Goal: Information Seeking & Learning: Learn about a topic

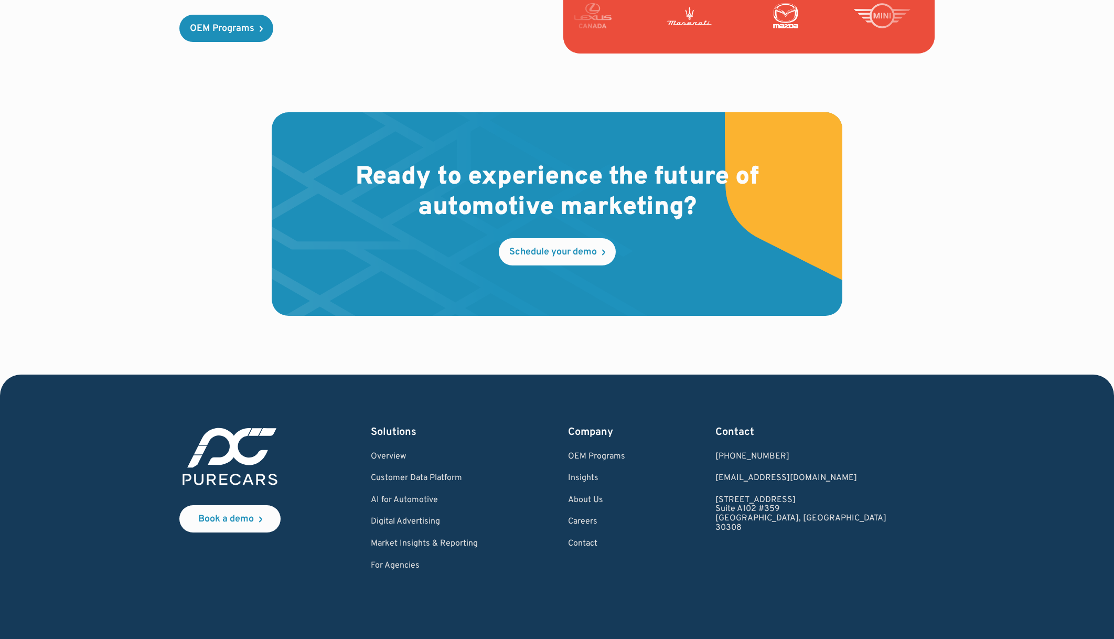
scroll to position [3001, 0]
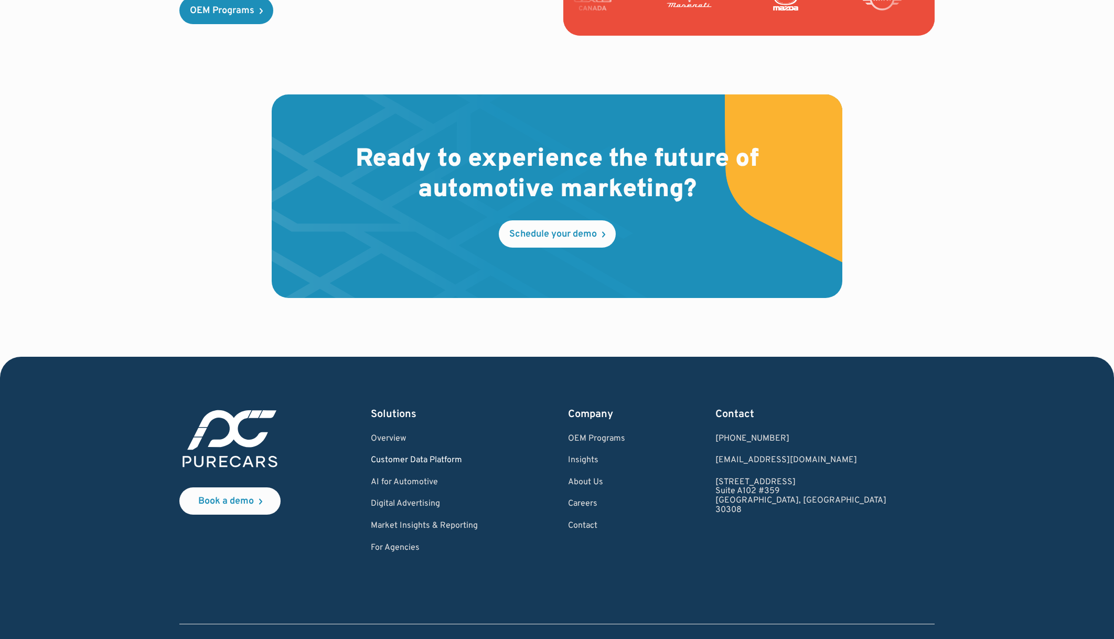
click at [457, 456] on link "Customer Data Platform" at bounding box center [424, 460] width 107 height 9
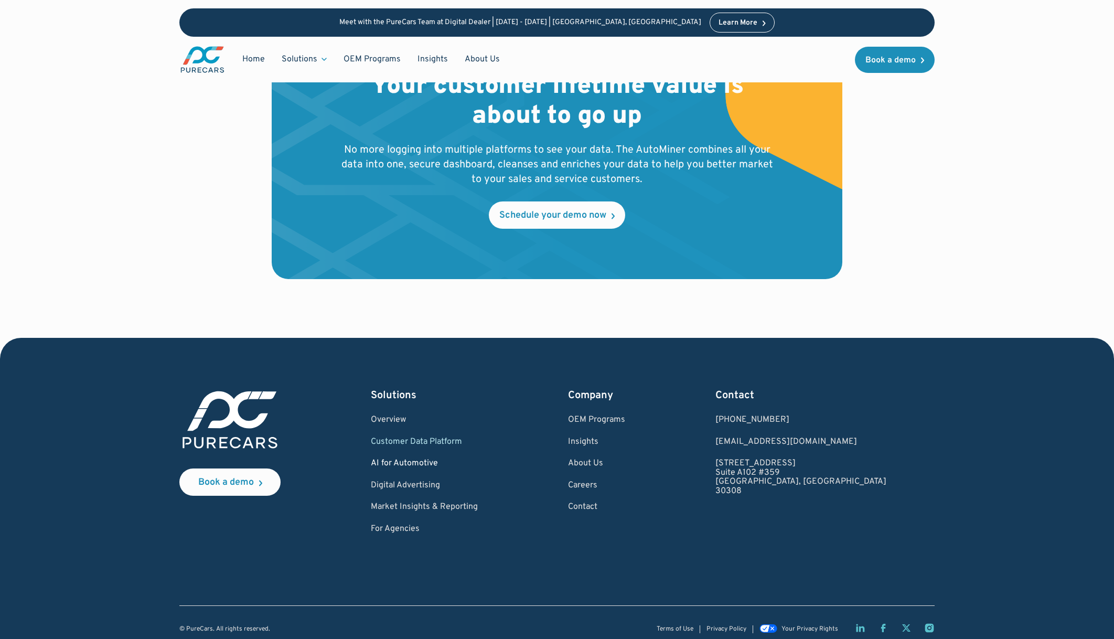
scroll to position [3442, 0]
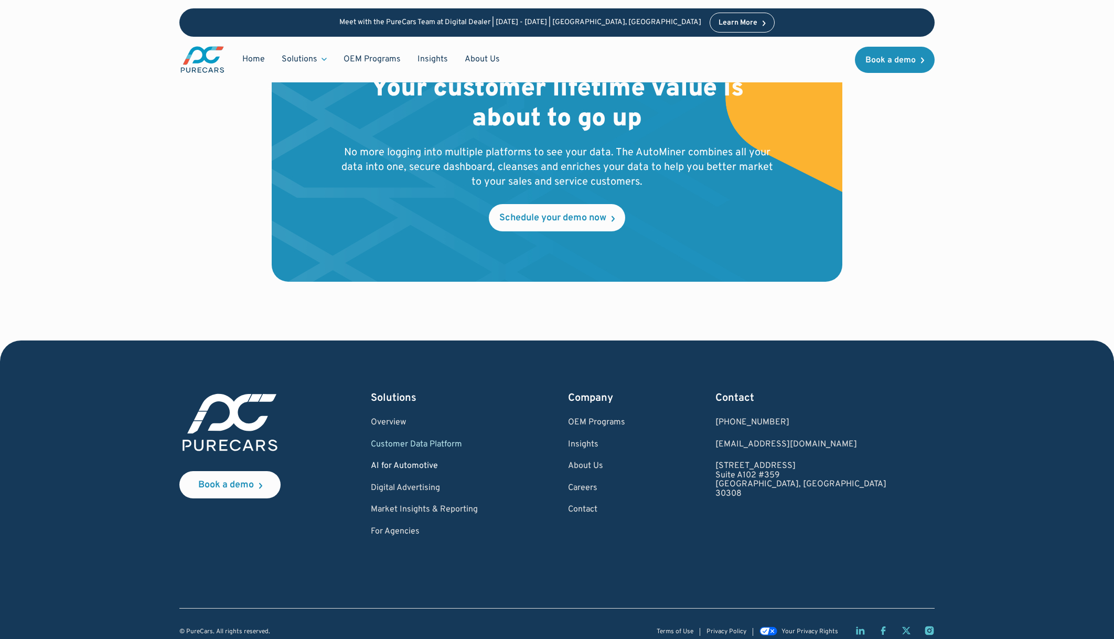
click at [430, 452] on div "Solutions Overview Customer Data Platform AI for Automotive Digital Advertising…" at bounding box center [424, 464] width 107 height 146
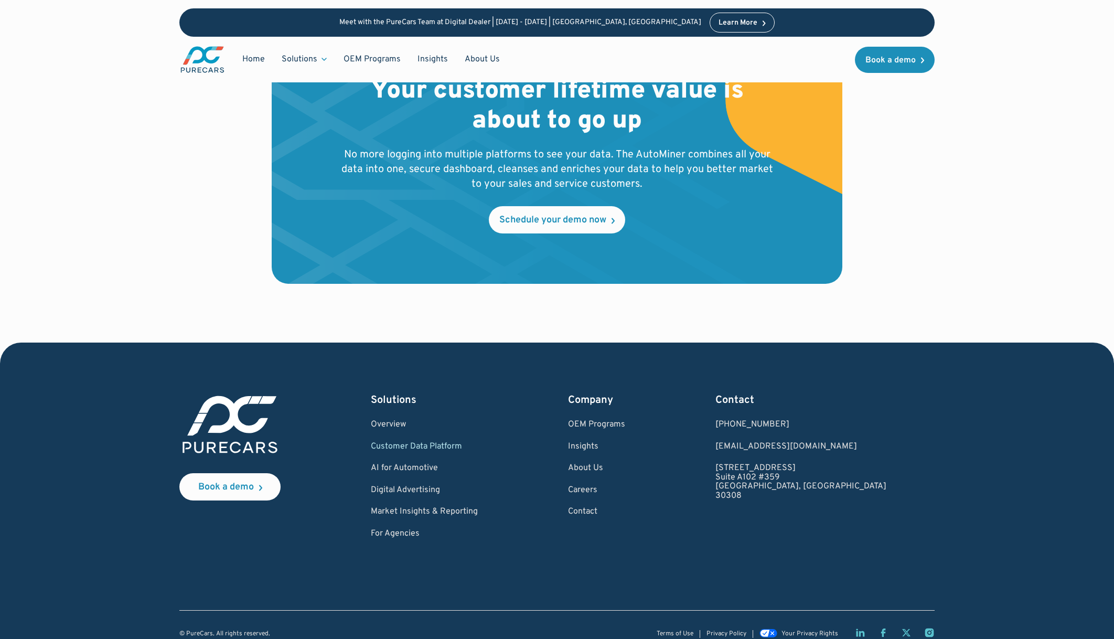
scroll to position [3440, 0]
click at [429, 464] on link "AI for Automotive" at bounding box center [424, 468] width 107 height 9
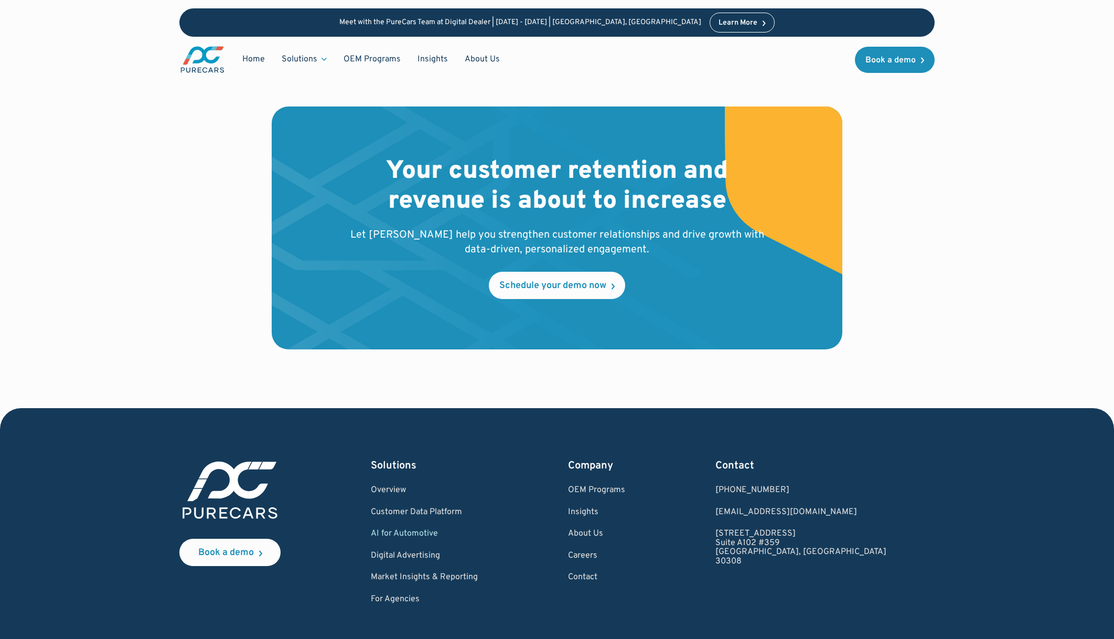
scroll to position [2250, 0]
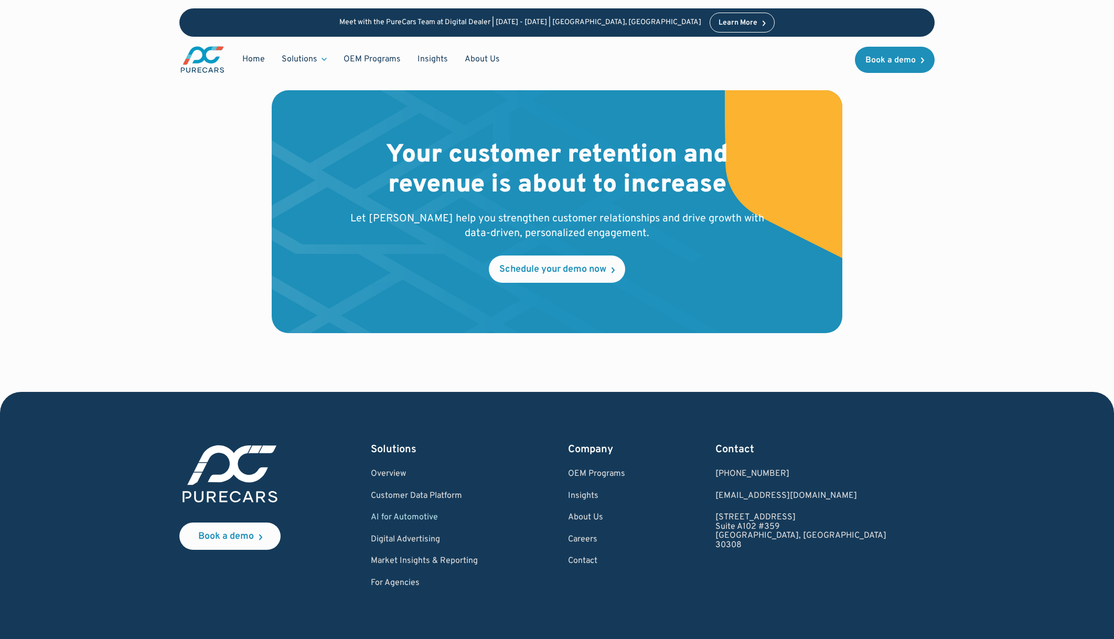
click at [625, 450] on div "Company OEM Programs Insights About Us Careers Contact" at bounding box center [596, 515] width 57 height 146
click at [625, 470] on link "OEM Programs" at bounding box center [596, 474] width 57 height 9
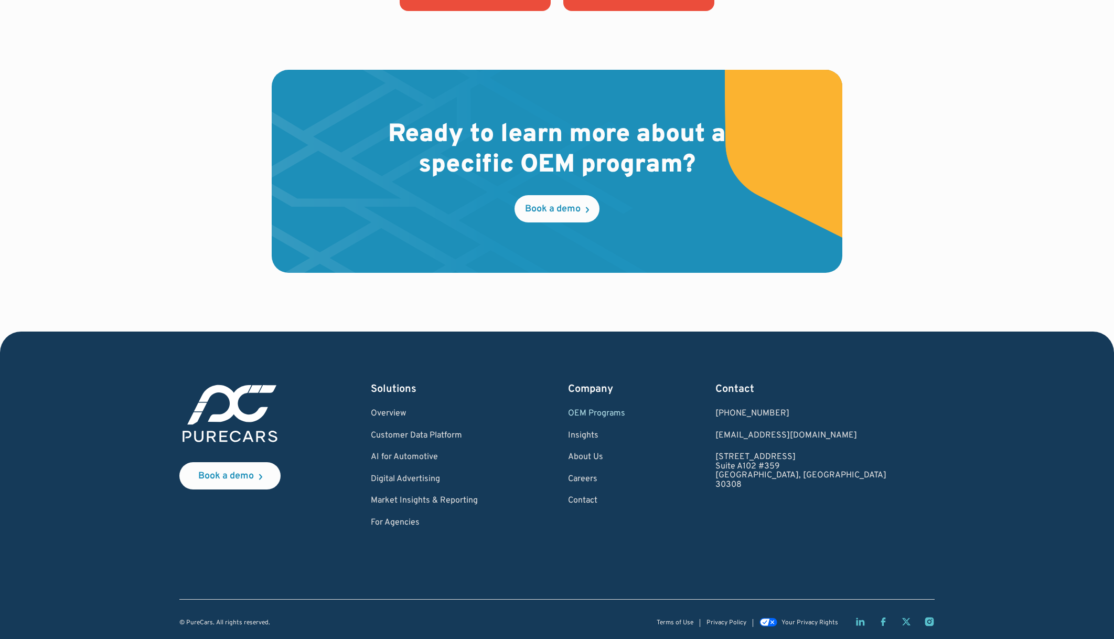
scroll to position [1598, 0]
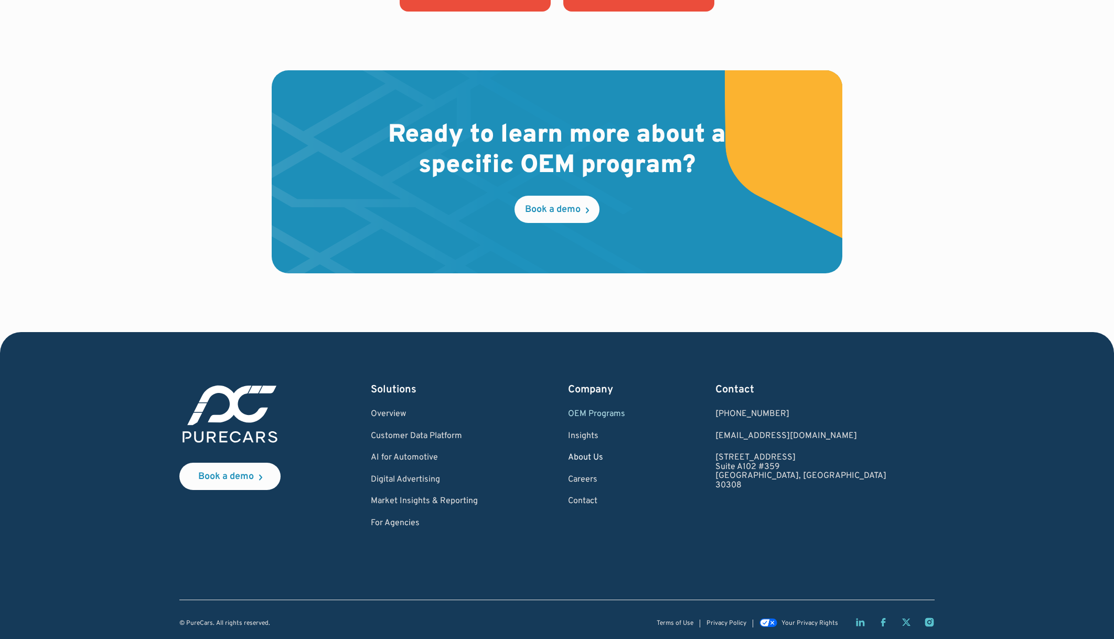
click at [625, 454] on link "About Us" at bounding box center [596, 457] width 57 height 9
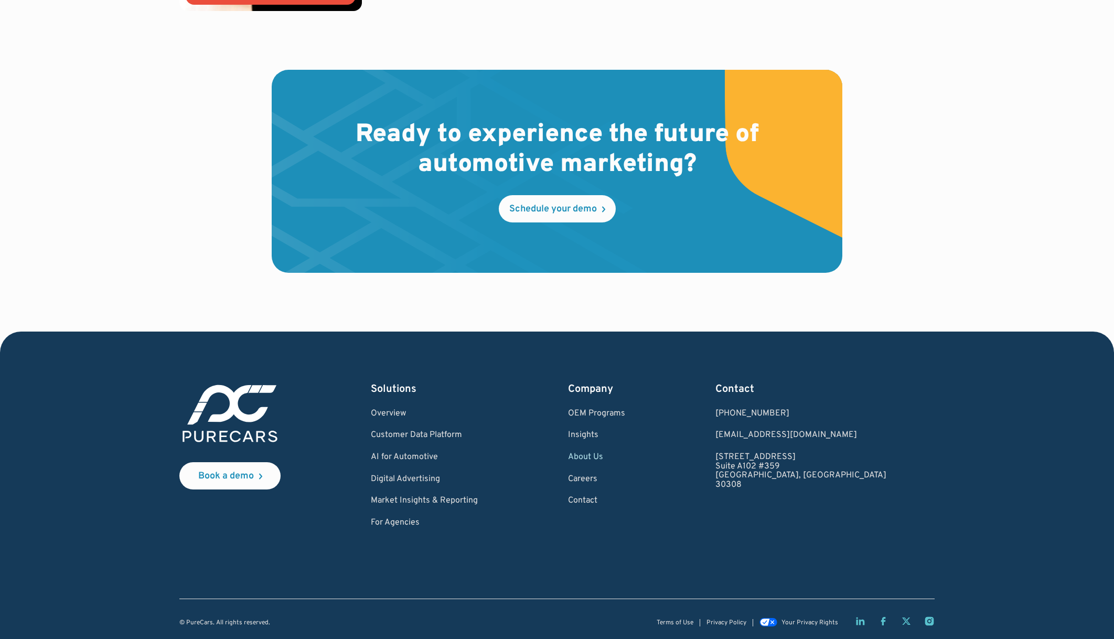
scroll to position [2932, 0]
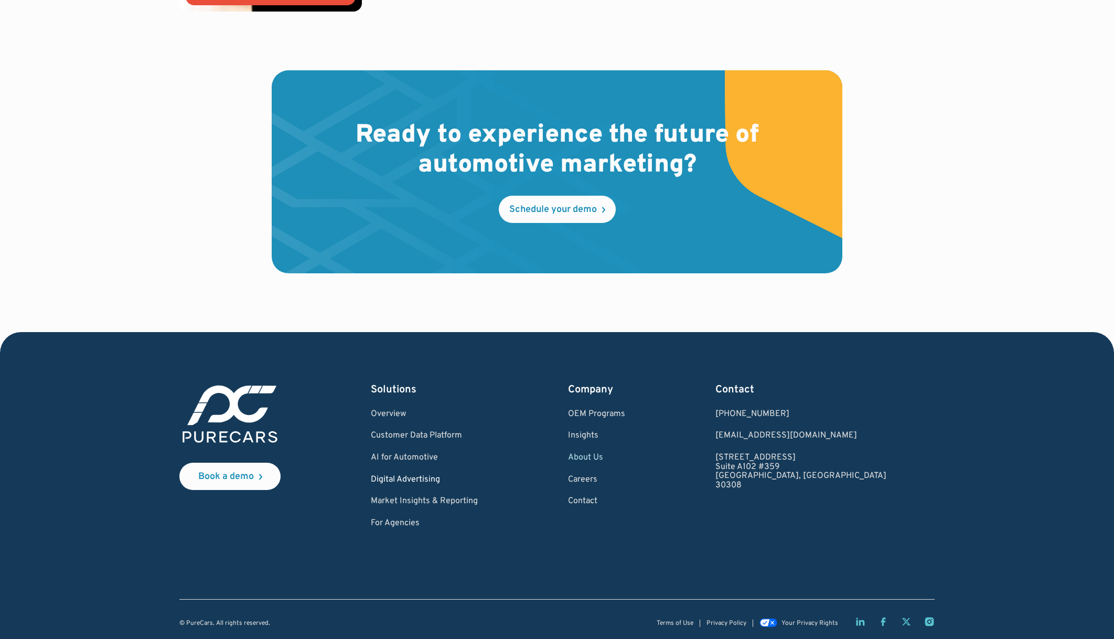
click at [446, 475] on link "Digital Advertising" at bounding box center [424, 479] width 107 height 9
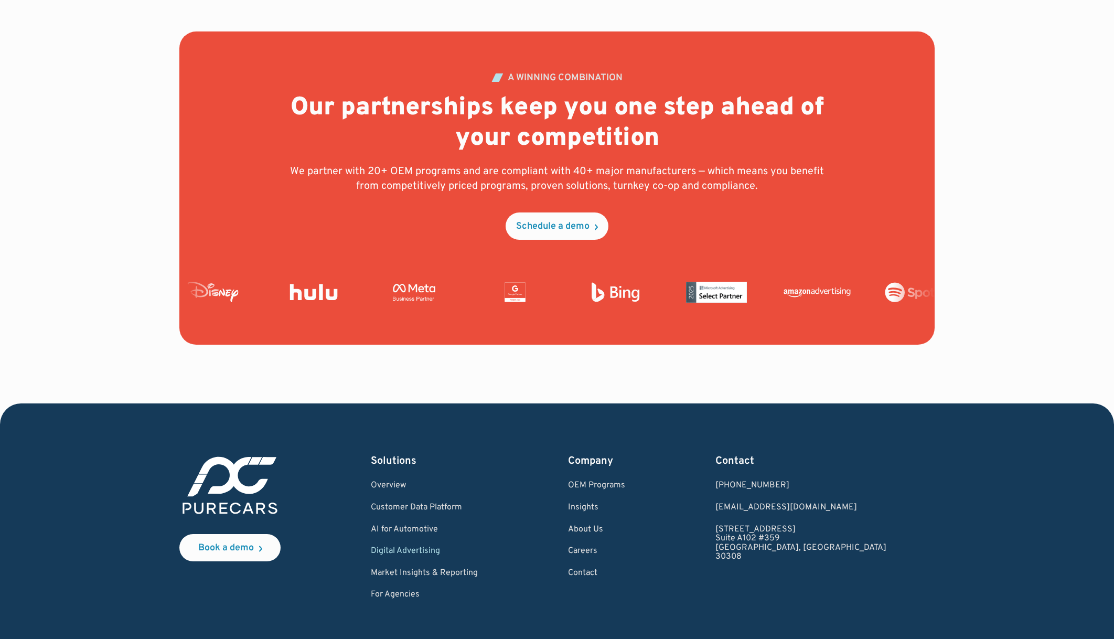
scroll to position [3751, 0]
